Goal: Task Accomplishment & Management: Manage account settings

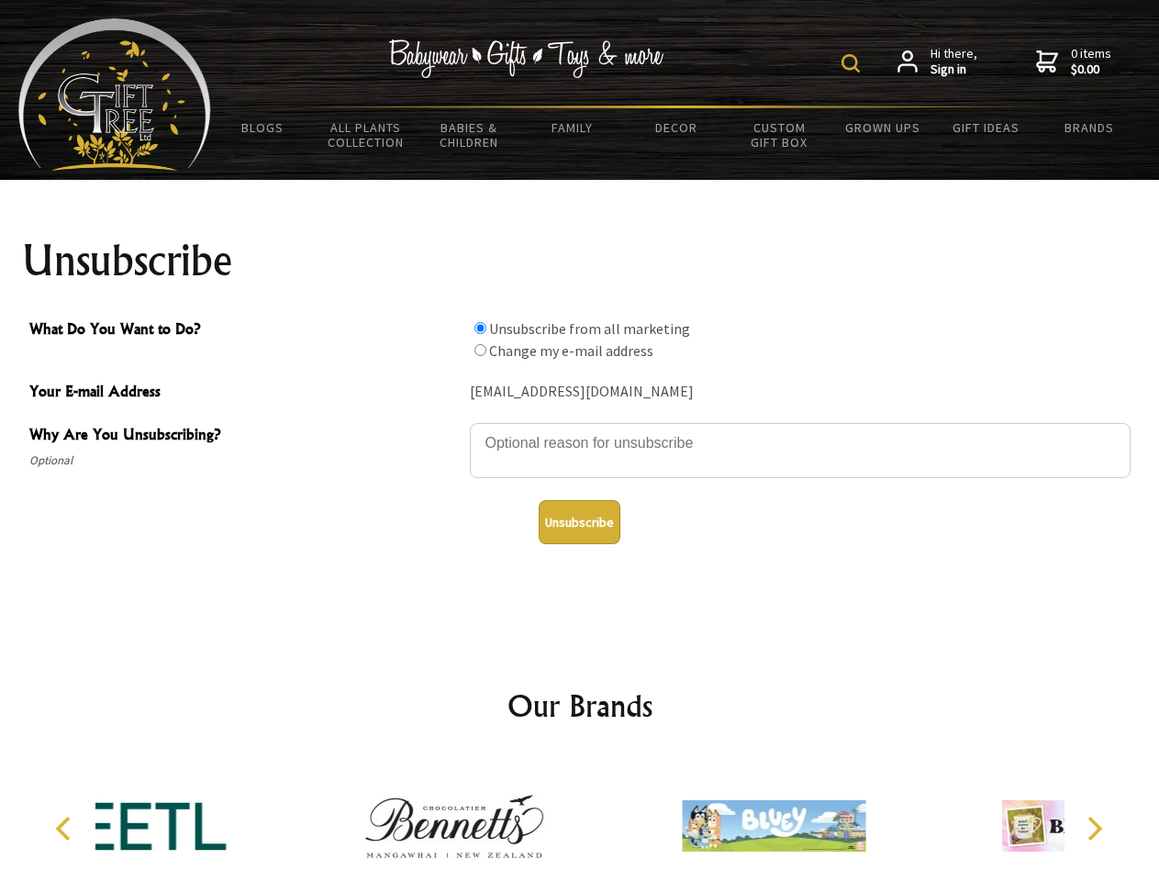
click at [854, 63] on img at bounding box center [851, 63] width 18 height 18
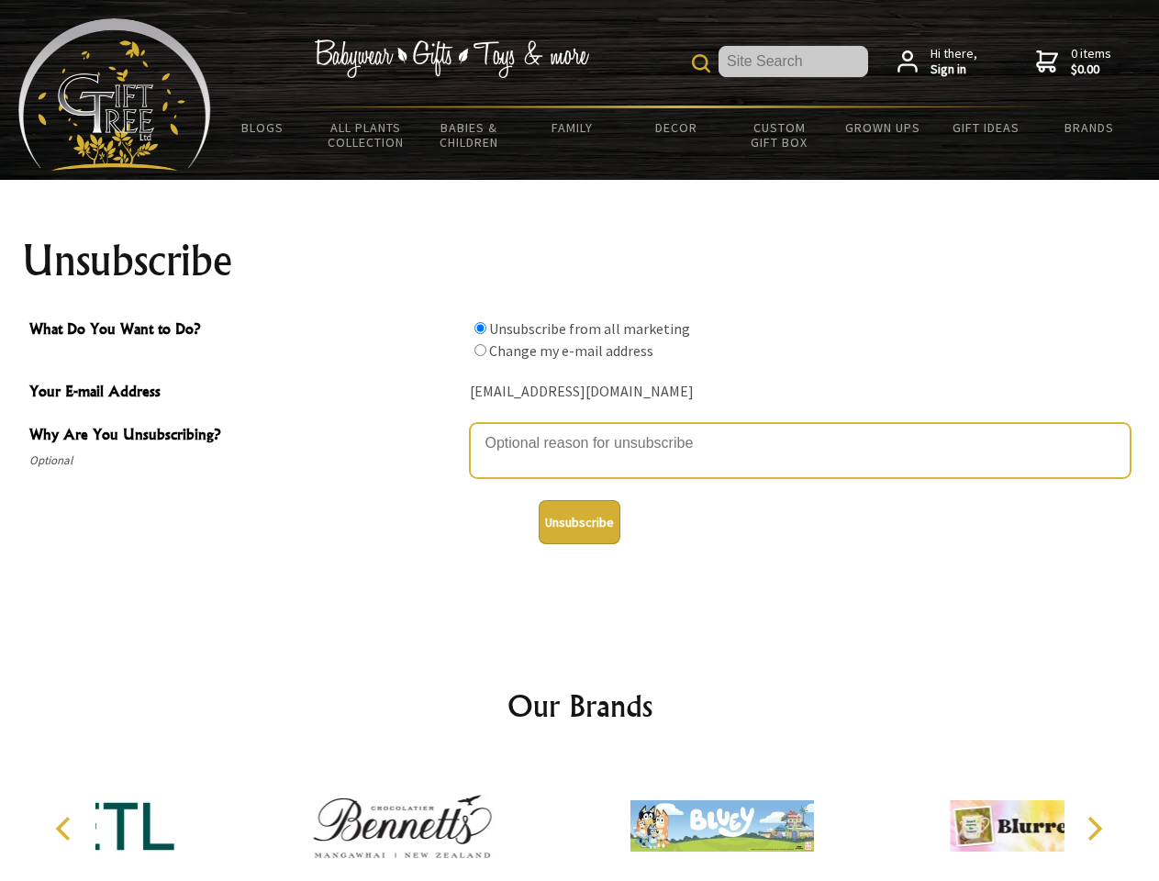
click at [580, 430] on textarea "Why Are You Unsubscribing?" at bounding box center [800, 450] width 661 height 55
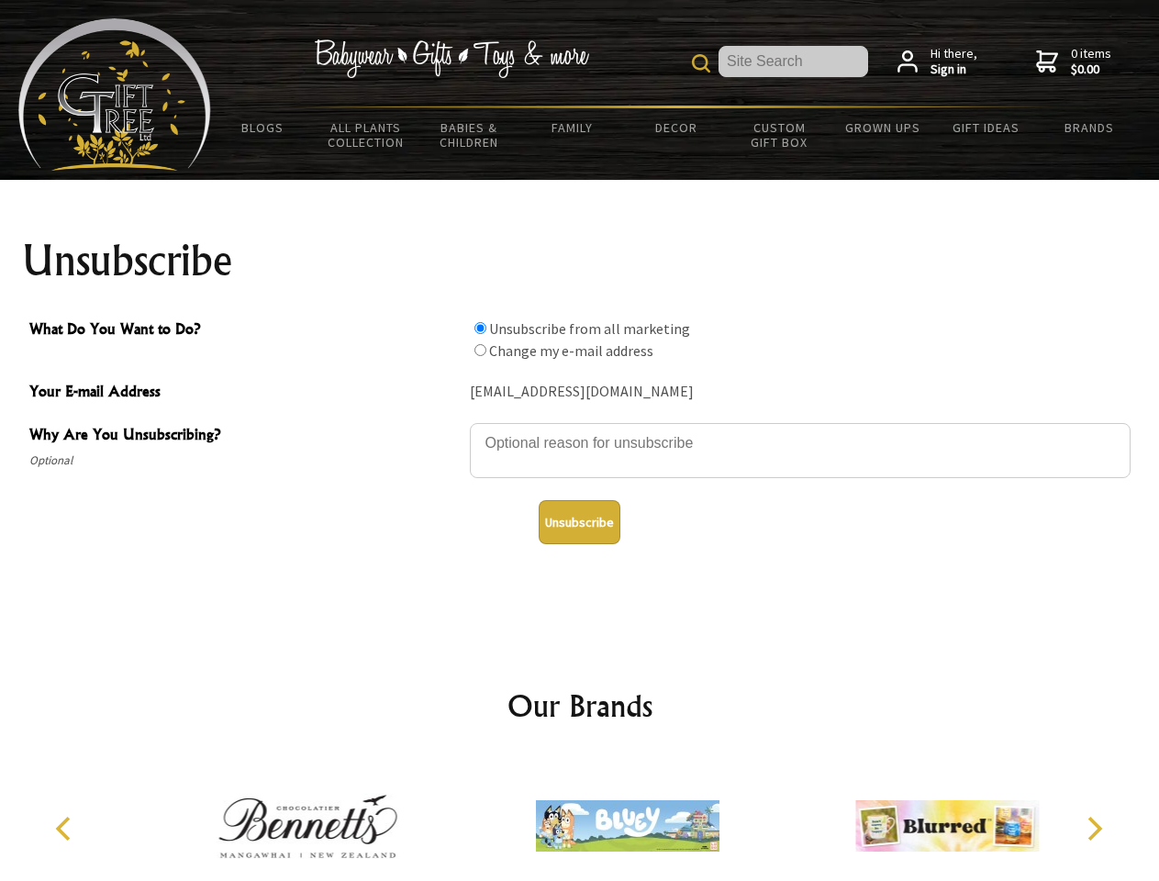
click at [480, 328] on input "What Do You Want to Do?" at bounding box center [480, 328] width 12 height 12
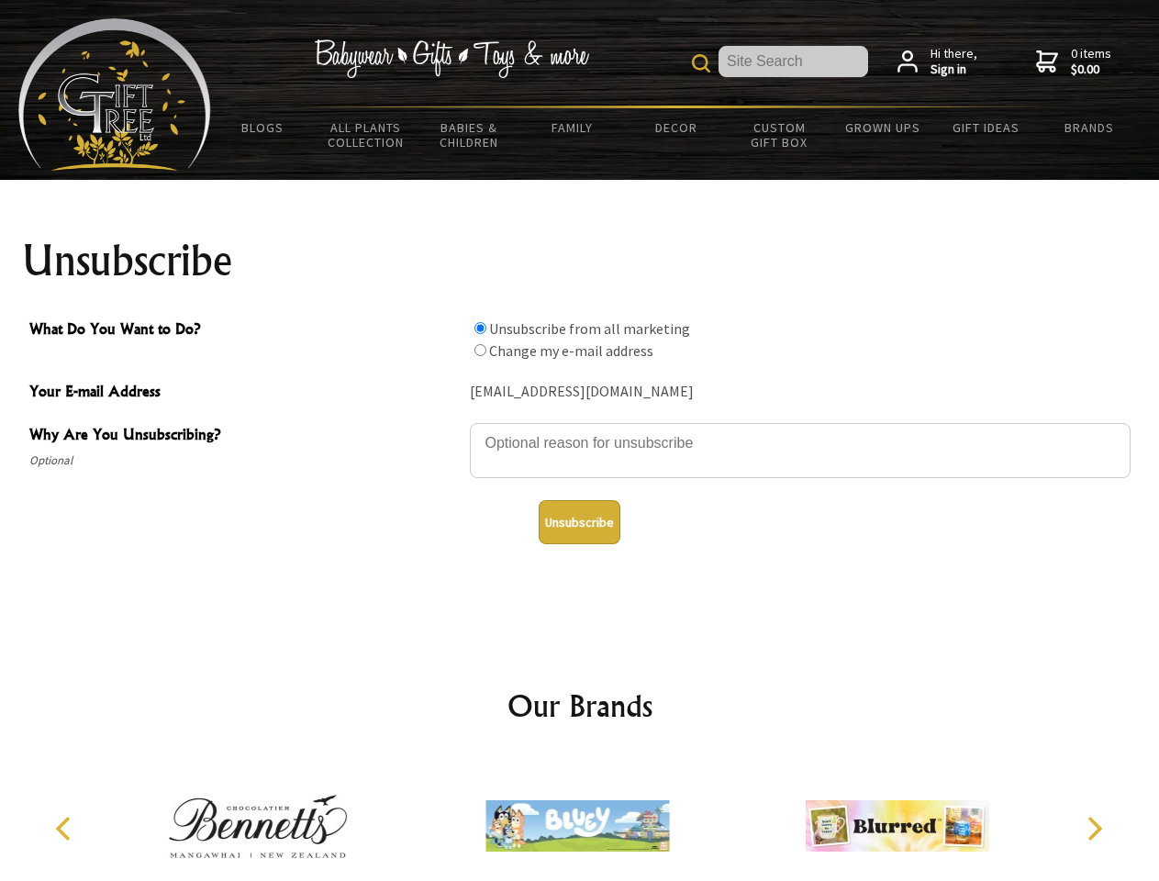
click at [480, 350] on input "What Do You Want to Do?" at bounding box center [480, 350] width 12 height 12
radio input "true"
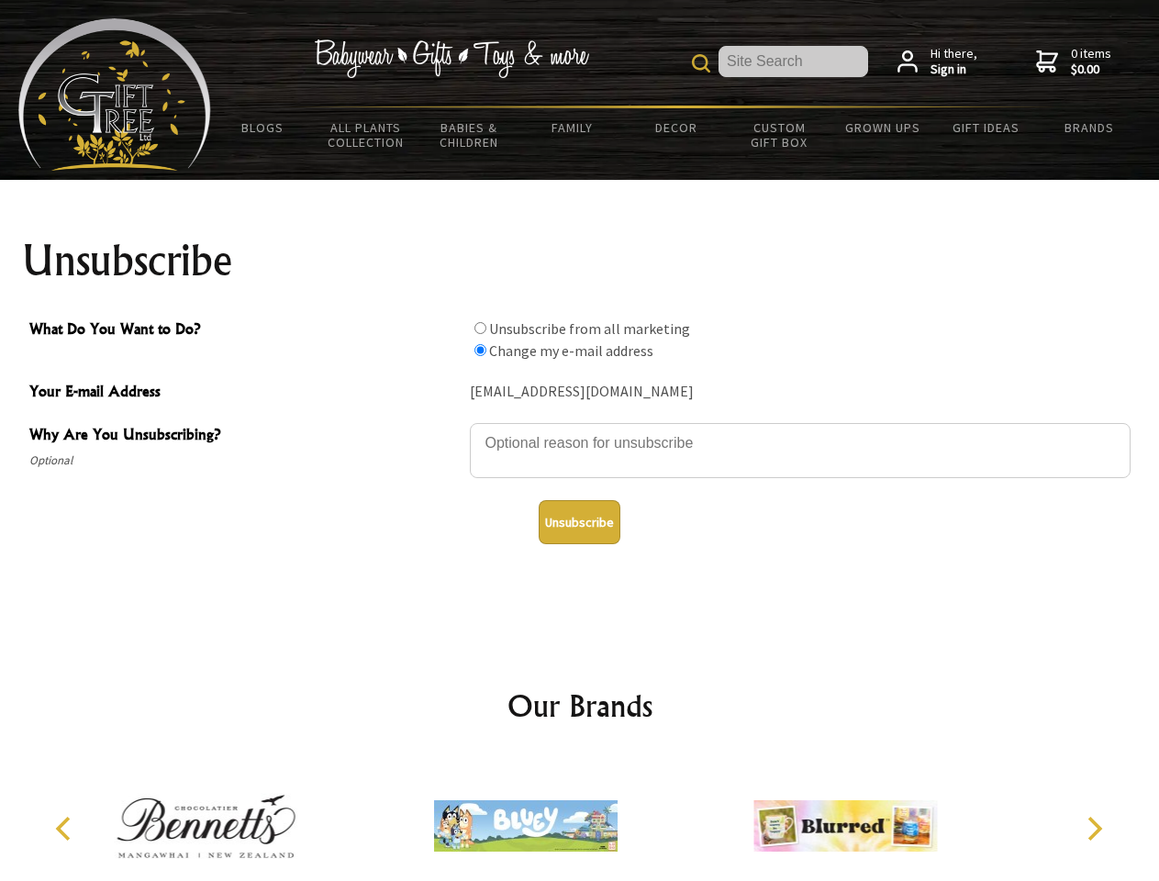
click at [579, 522] on button "Unsubscribe" at bounding box center [580, 522] width 82 height 44
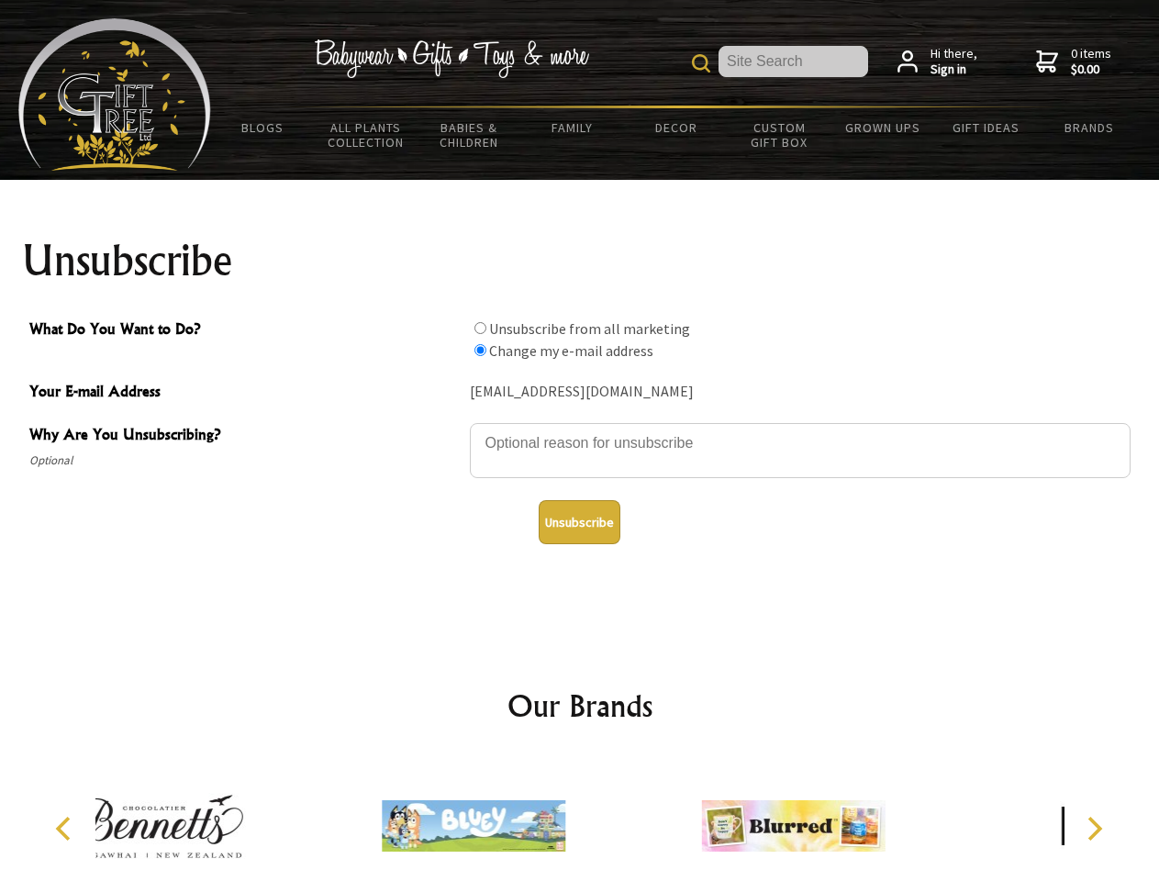
click at [66, 829] on icon "Previous" at bounding box center [65, 829] width 24 height 24
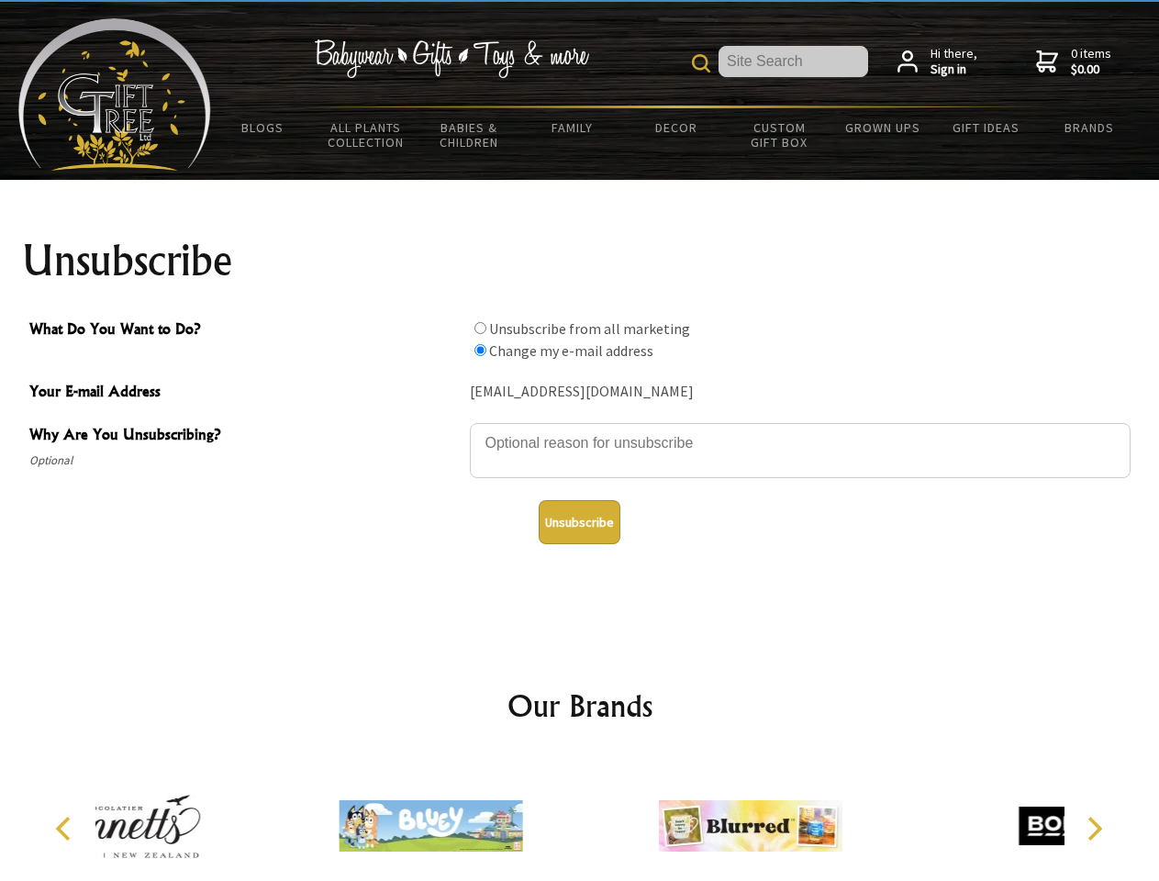
click at [1094, 829] on icon "Next" at bounding box center [1093, 829] width 24 height 24
